Goal: Task Accomplishment & Management: Check status

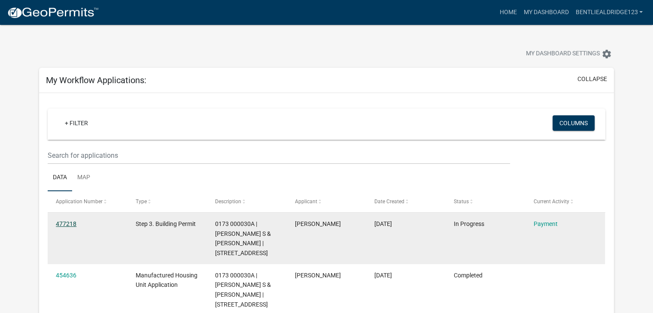
click at [67, 225] on link "477218" at bounding box center [66, 224] width 21 height 7
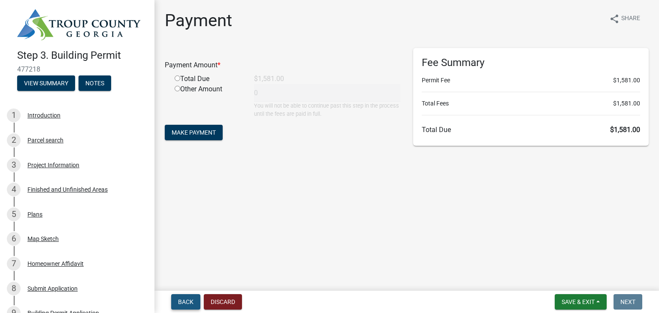
click at [180, 302] on span "Back" at bounding box center [185, 302] width 15 height 7
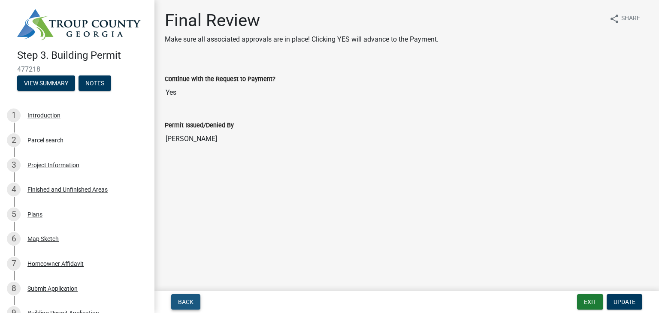
click at [180, 302] on span "Back" at bounding box center [185, 302] width 15 height 7
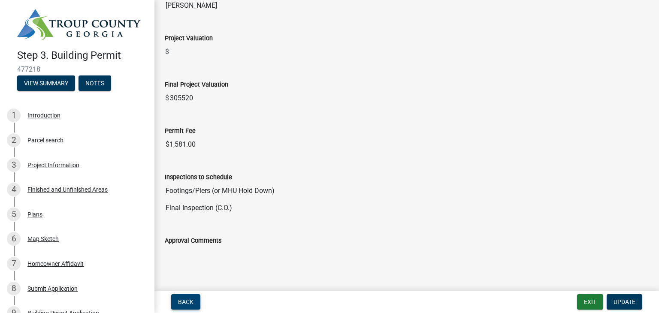
scroll to position [180, 0]
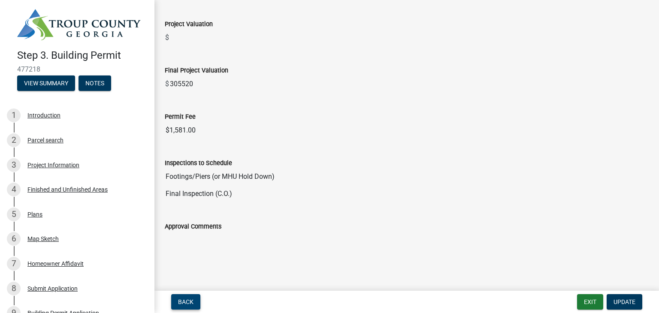
click at [186, 304] on span "Back" at bounding box center [185, 302] width 15 height 7
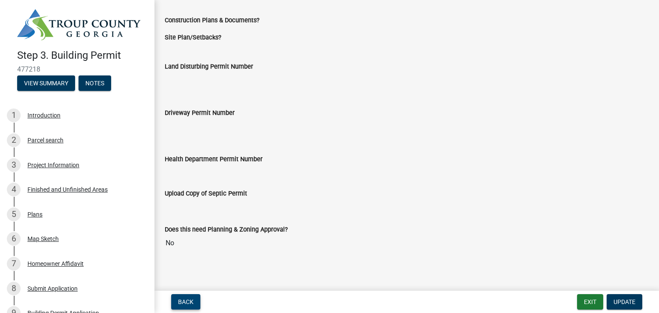
scroll to position [152, 0]
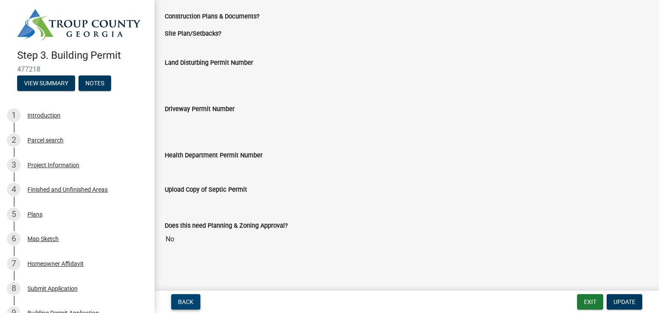
click at [191, 308] on button "Back" at bounding box center [185, 301] width 29 height 15
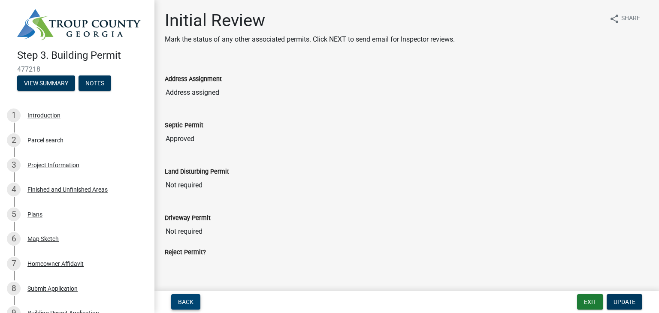
scroll to position [10, 0]
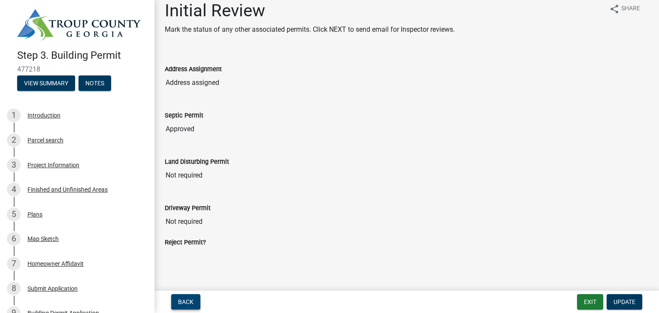
click at [185, 304] on span "Back" at bounding box center [185, 302] width 15 height 7
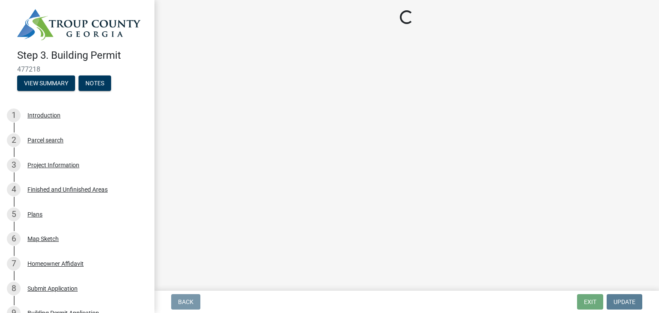
scroll to position [0, 0]
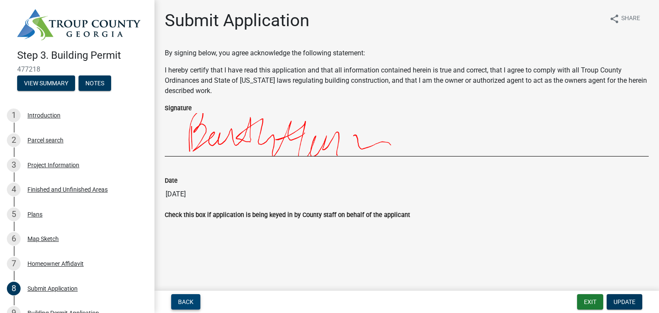
click at [184, 301] on span "Back" at bounding box center [185, 302] width 15 height 7
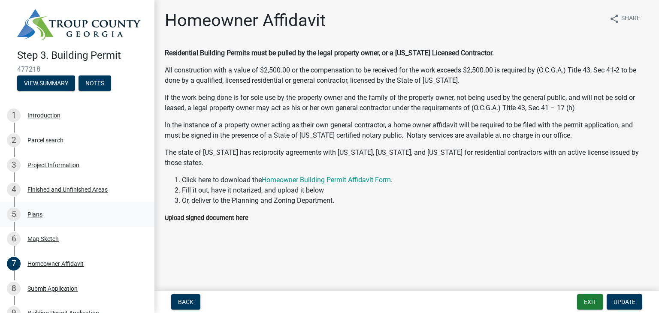
click at [39, 219] on div "5 Plans" at bounding box center [74, 215] width 134 height 14
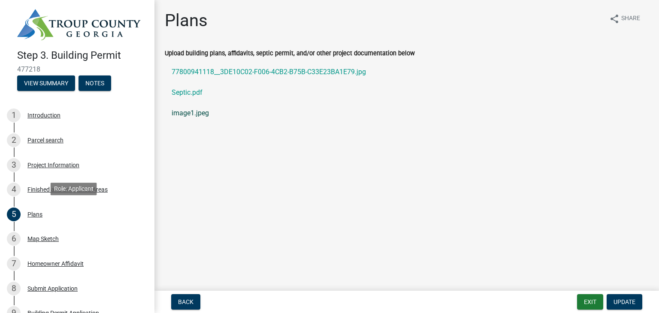
click at [202, 112] on link "image1.jpeg" at bounding box center [407, 113] width 484 height 21
click at [186, 93] on link "Septic.pdf" at bounding box center [407, 92] width 484 height 21
click at [291, 75] on link "77800941118__3DE10C02-F006-4CB2-B75B-C33E23BA1E79.jpg" at bounding box center [407, 72] width 484 height 21
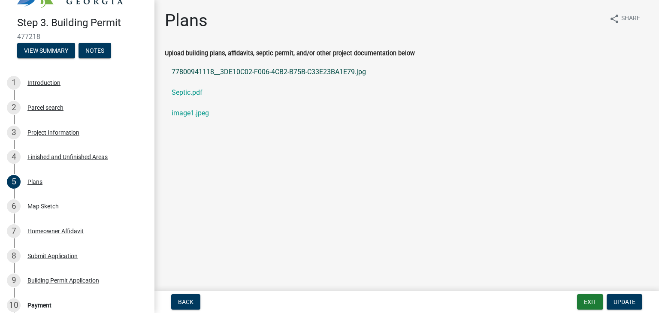
scroll to position [46, 0]
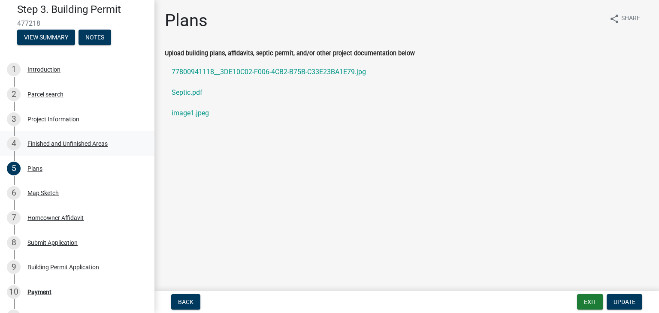
click at [80, 148] on div "4 Finished and Unfinished Areas" at bounding box center [74, 144] width 134 height 14
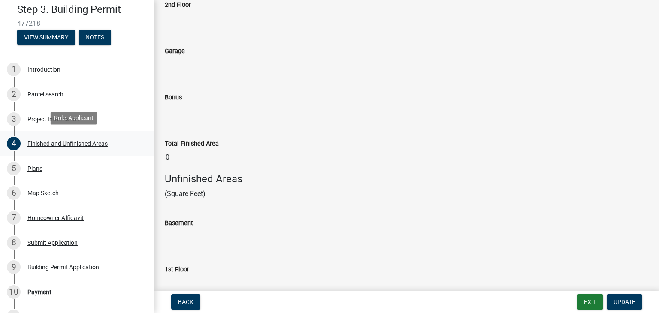
scroll to position [187, 0]
click at [67, 112] on div "Role: Applicant" at bounding box center [74, 118] width 46 height 12
click at [53, 122] on div "3 Project Information" at bounding box center [74, 119] width 134 height 14
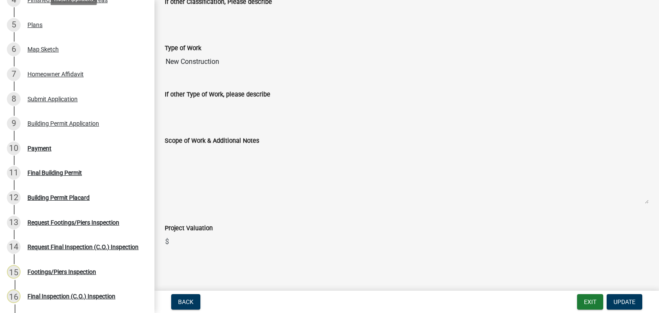
scroll to position [188, 0]
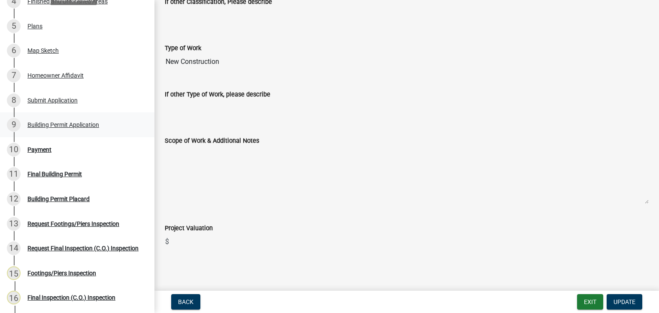
click at [80, 124] on div "Building Permit Application" at bounding box center [63, 125] width 72 height 6
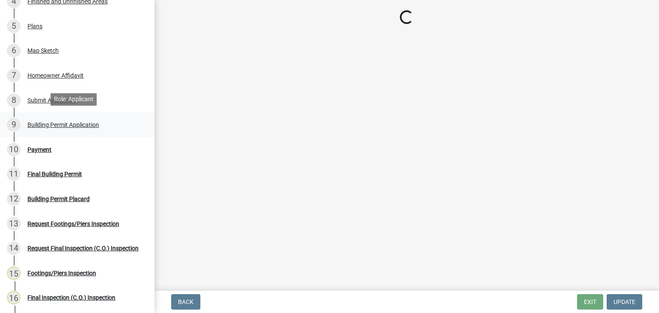
scroll to position [0, 0]
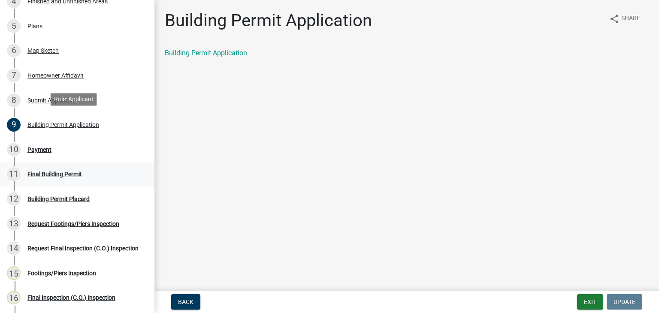
click at [64, 173] on div "Final Building Permit" at bounding box center [54, 174] width 55 height 6
click at [33, 147] on div "Payment" at bounding box center [39, 150] width 24 height 6
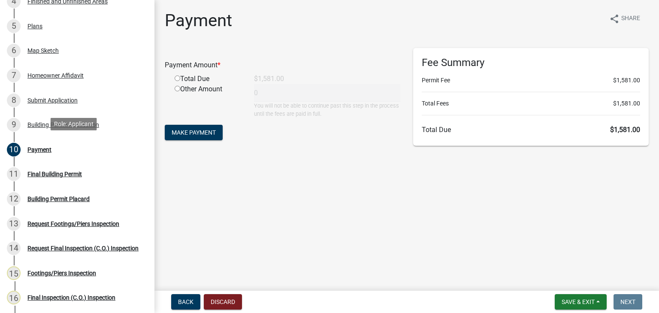
click at [204, 84] on div "Total Due" at bounding box center [207, 79] width 79 height 10
click at [177, 79] on input "radio" at bounding box center [178, 79] width 6 height 6
radio input "true"
type input "1581"
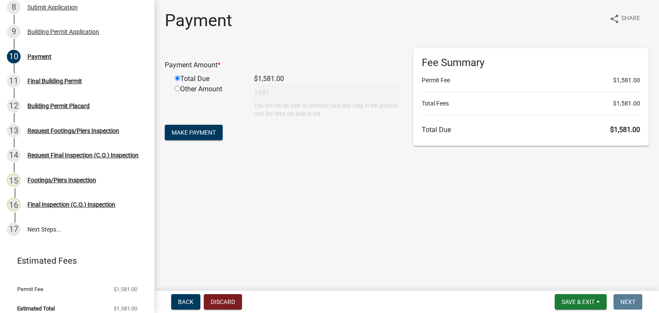
scroll to position [288, 0]
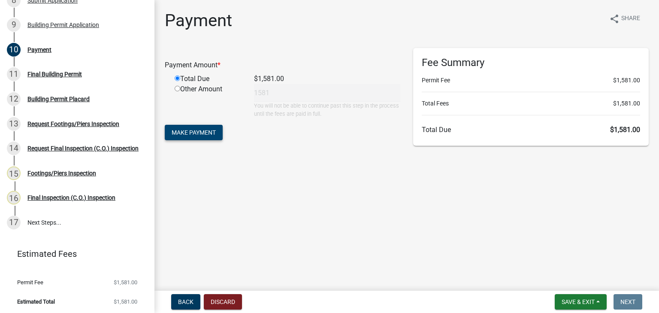
click at [204, 134] on span "Make Payment" at bounding box center [194, 132] width 44 height 7
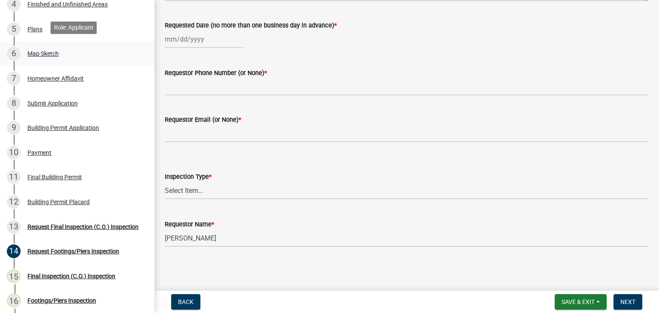
scroll to position [186, 0]
click at [33, 175] on div "Final Building Permit" at bounding box center [54, 177] width 55 height 6
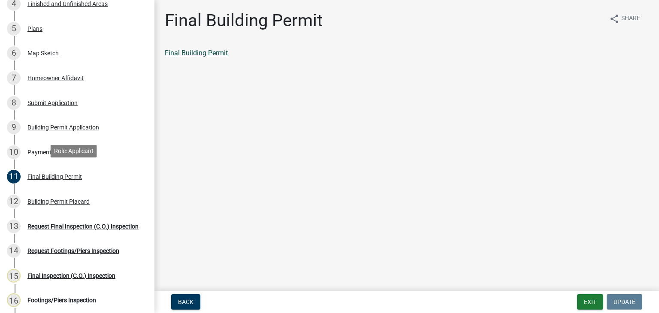
click at [196, 53] on link "Final Building Permit" at bounding box center [196, 53] width 63 height 8
click at [64, 199] on div "Building Permit Placard" at bounding box center [58, 202] width 62 height 6
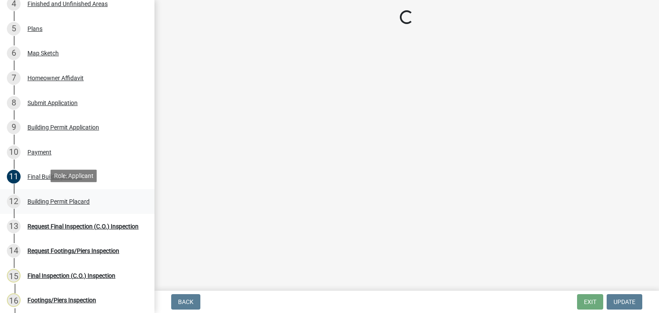
click at [71, 203] on div "12 Building Permit Placard" at bounding box center [74, 202] width 134 height 14
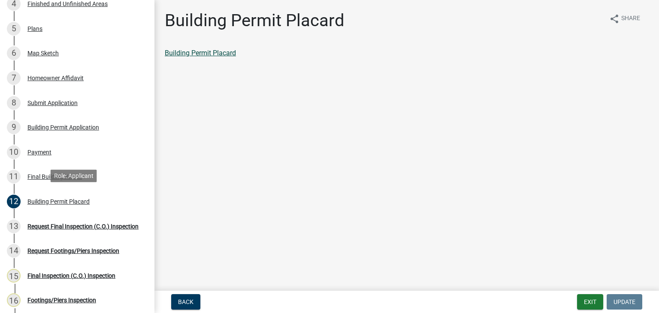
click at [209, 50] on link "Building Permit Placard" at bounding box center [200, 53] width 71 height 8
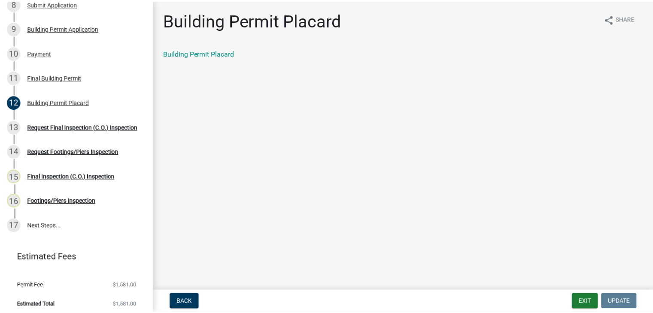
scroll to position [288, 0]
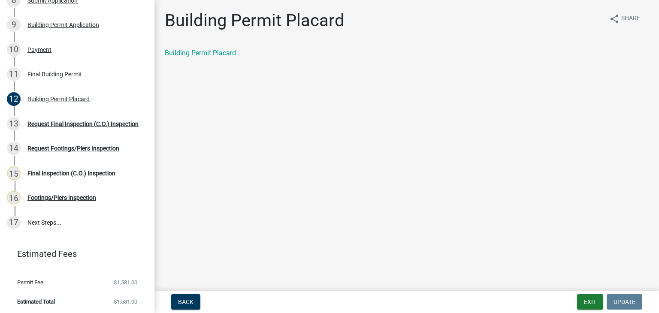
click at [598, 122] on main "Building Permit Placard share Share Building Permit Placard" at bounding box center [407, 144] width 505 height 288
click at [587, 297] on button "Exit" at bounding box center [590, 301] width 26 height 15
